Goal: Information Seeking & Learning: Learn about a topic

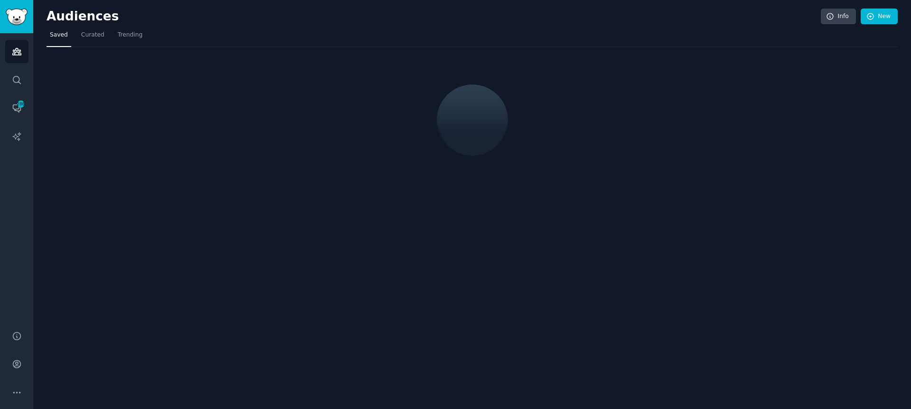
click at [235, 28] on nav "Saved Curated Trending" at bounding box center [473, 37] width 852 height 19
click at [217, 28] on nav "Saved Curated Trending" at bounding box center [473, 37] width 852 height 19
click at [213, 33] on nav "Saved Curated Trending" at bounding box center [473, 37] width 852 height 19
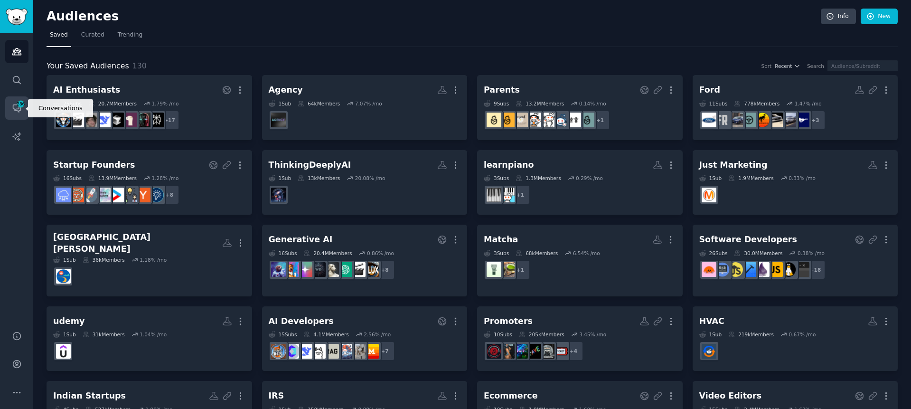
click at [24, 111] on link "Conversations 286" at bounding box center [16, 107] width 23 height 23
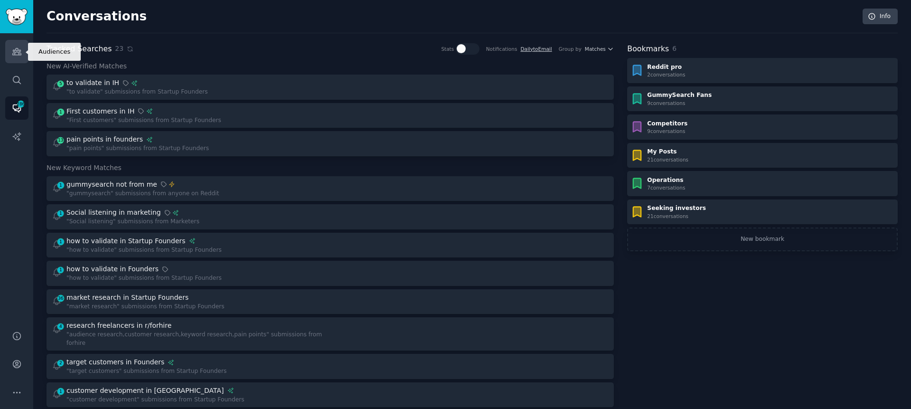
click at [25, 50] on link "Audiences" at bounding box center [16, 51] width 23 height 23
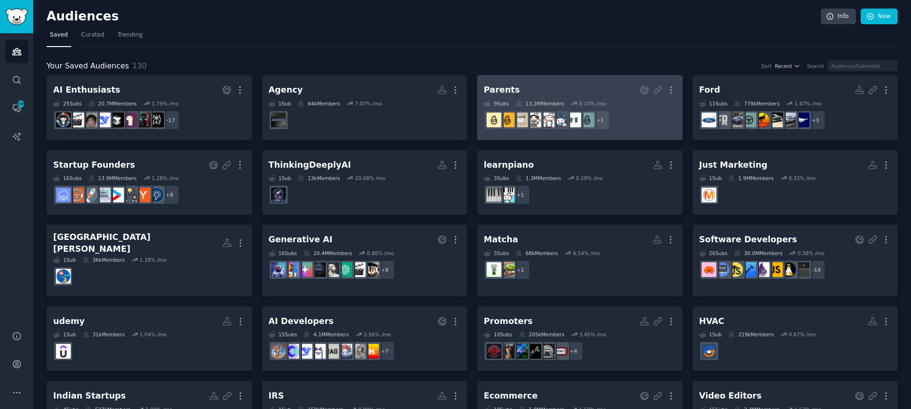
click at [549, 93] on h2 "Parents Public Audience More" at bounding box center [580, 90] width 192 height 17
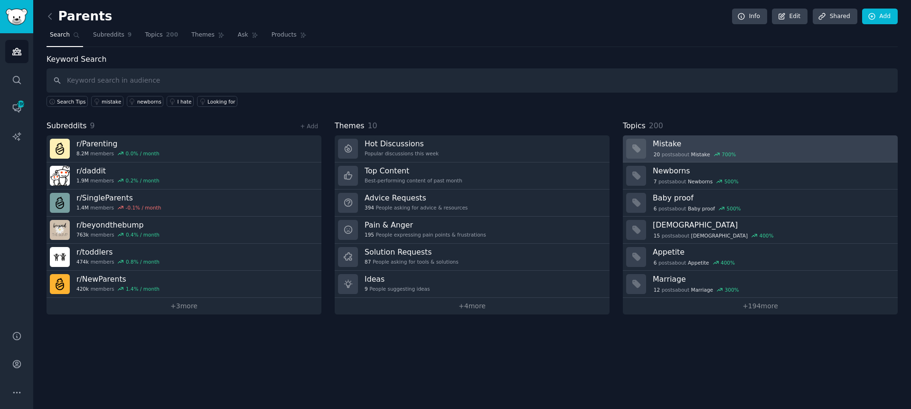
click at [700, 149] on div "20 post s about Mistake 700 %" at bounding box center [772, 154] width 238 height 10
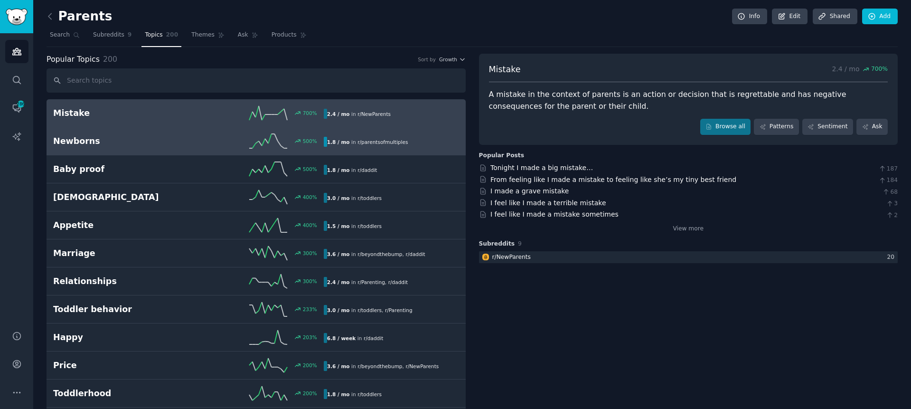
click at [171, 138] on h2 "Newborns" at bounding box center [120, 141] width 135 height 12
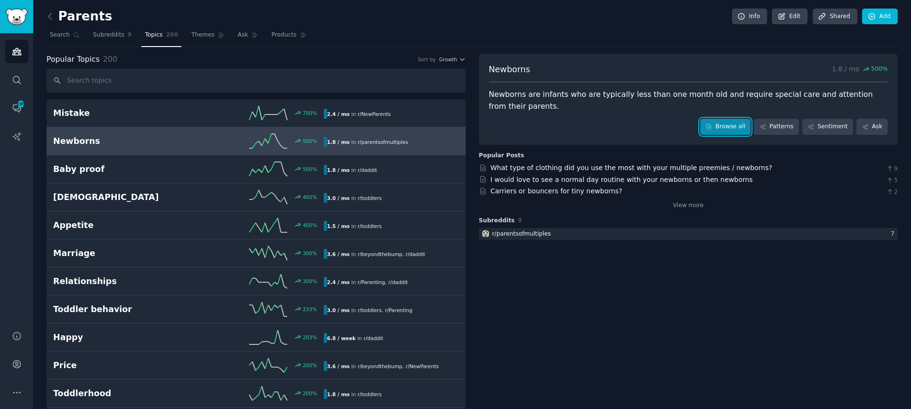
click at [720, 130] on link "Browse all" at bounding box center [725, 127] width 51 height 16
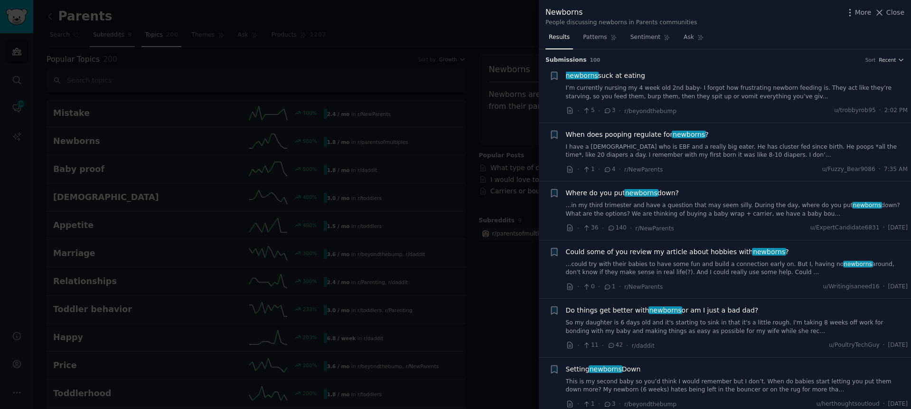
drag, startPoint x: 888, startPoint y: 10, endPoint x: 103, endPoint y: 32, distance: 785.3
click at [888, 10] on span "Close" at bounding box center [896, 13] width 18 height 10
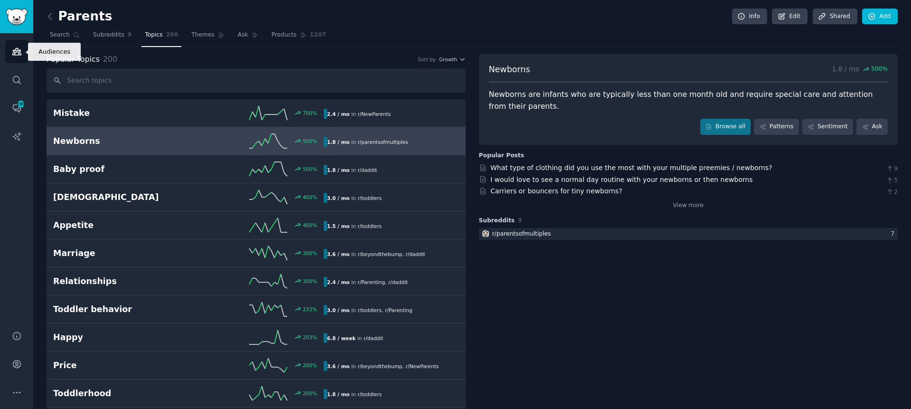
click at [13, 57] on link "Audiences" at bounding box center [16, 51] width 23 height 23
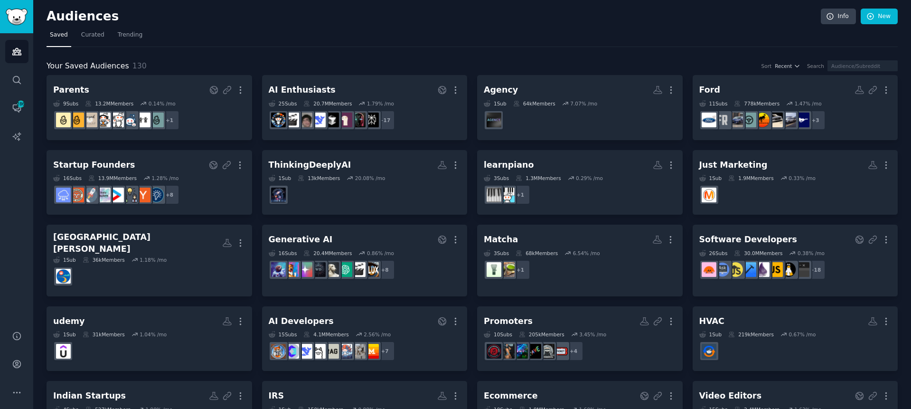
click at [681, 37] on nav "Saved Curated Trending" at bounding box center [473, 37] width 852 height 19
click at [472, 60] on div "Your Saved Audiences 130 Sort Recent Search" at bounding box center [473, 66] width 852 height 12
